Goal: Task Accomplishment & Management: Complete application form

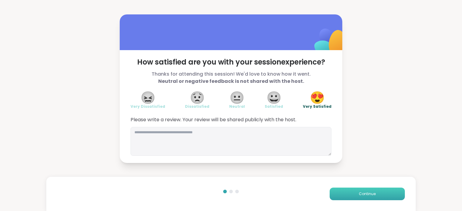
click at [359, 194] on span "Continue" at bounding box center [367, 193] width 17 height 5
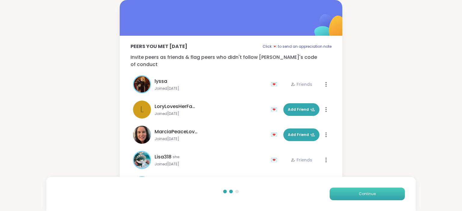
click at [359, 194] on span "Continue" at bounding box center [367, 193] width 17 height 5
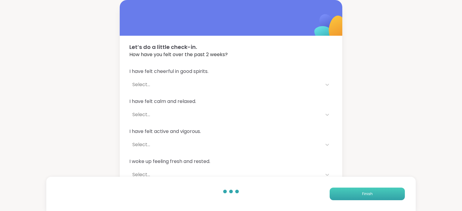
click at [359, 194] on button "Finish" at bounding box center [366, 194] width 75 height 13
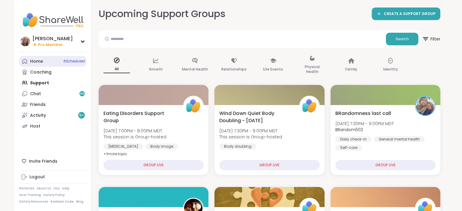
click at [29, 65] on link "Home 8 Scheduled" at bounding box center [52, 61] width 67 height 11
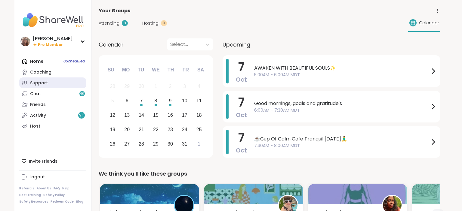
click at [44, 84] on div "Support" at bounding box center [39, 83] width 18 height 6
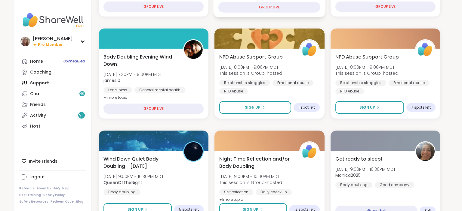
scroll to position [63, 0]
